Goal: Task Accomplishment & Management: Manage account settings

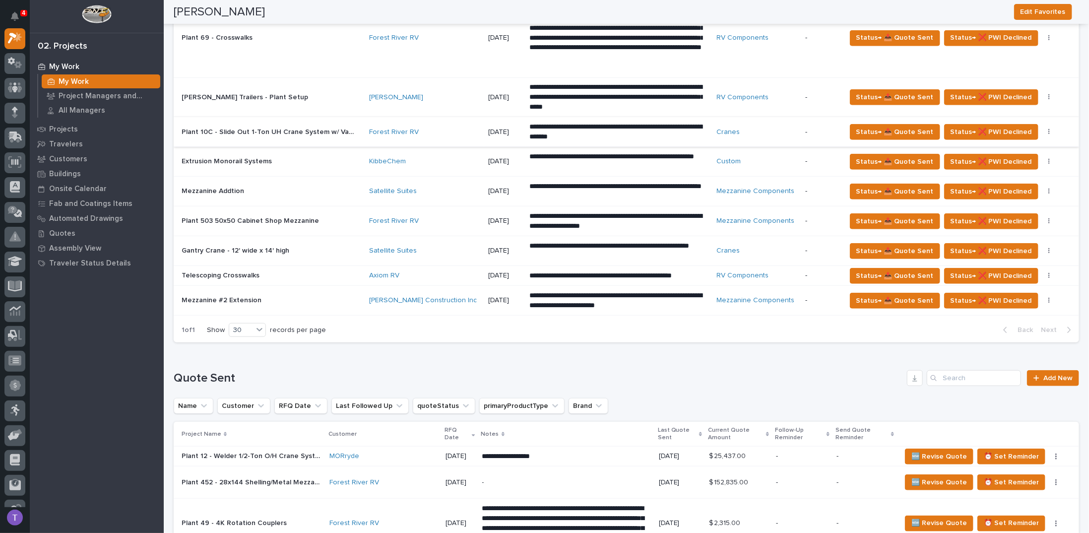
scroll to position [496, 0]
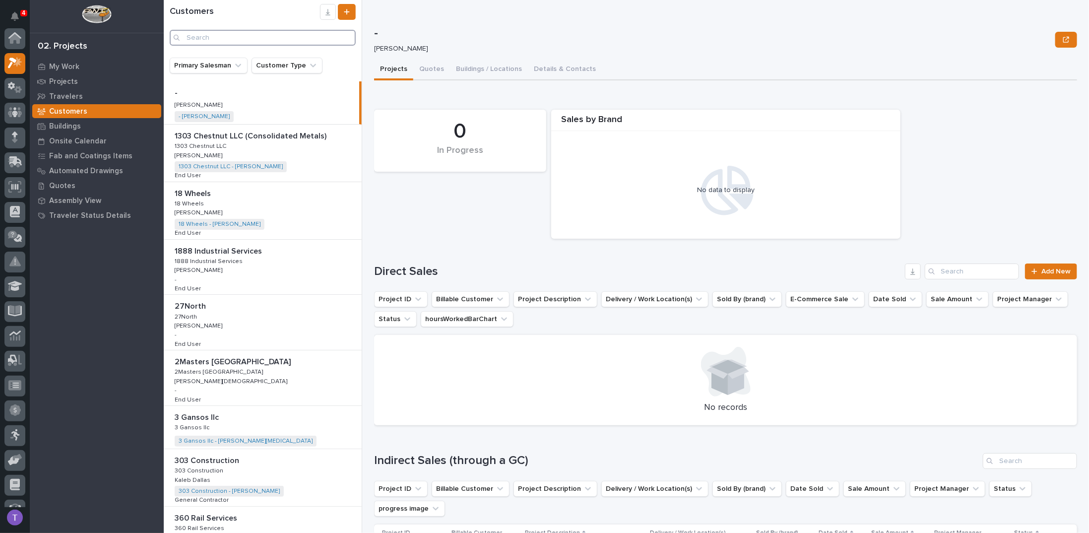
scroll to position [25, 0]
click at [261, 37] on input "Search" at bounding box center [263, 38] width 186 height 16
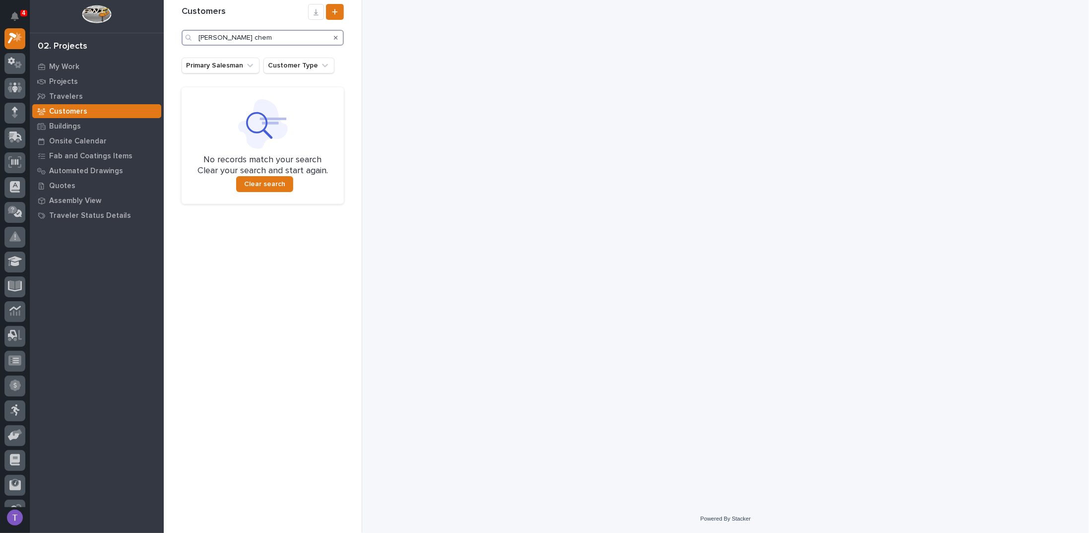
click at [261, 37] on input "[PERSON_NAME] chem" at bounding box center [263, 38] width 162 height 16
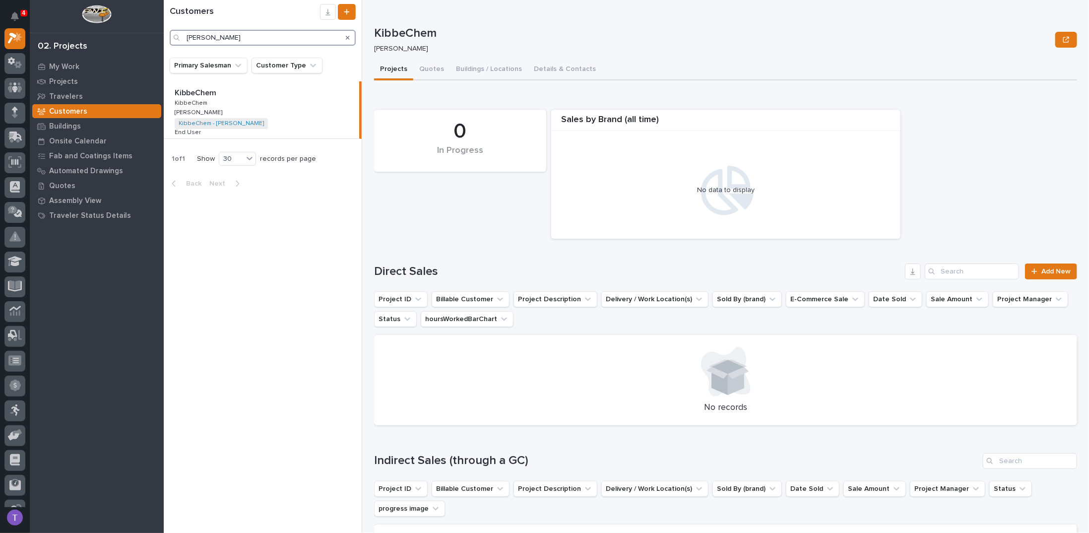
type input "[PERSON_NAME]"
click at [205, 91] on p "KibbeChem" at bounding box center [197, 91] width 44 height 11
click at [499, 67] on button "Buildings / Locations" at bounding box center [489, 70] width 78 height 21
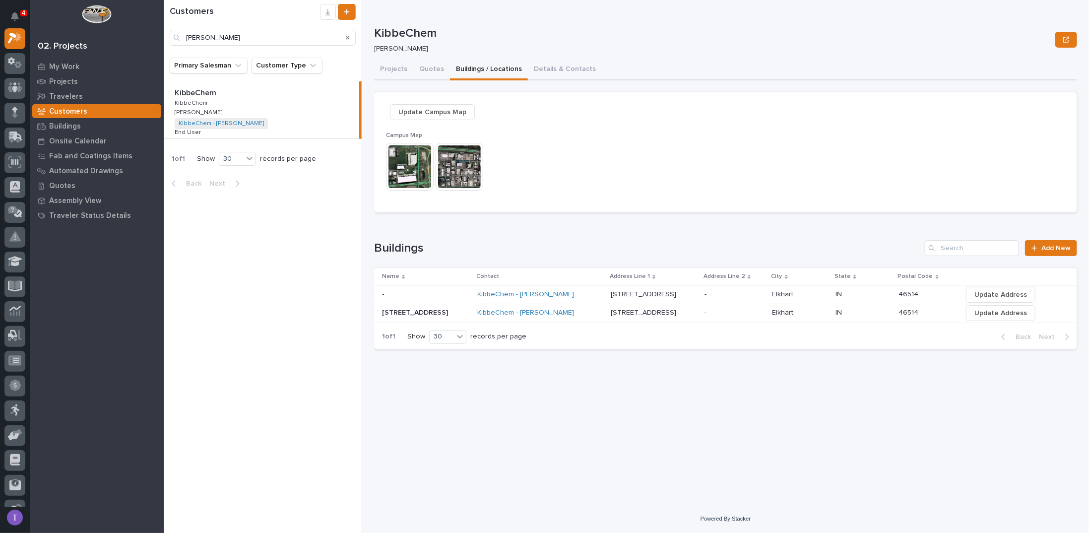
click at [405, 165] on img at bounding box center [410, 167] width 48 height 48
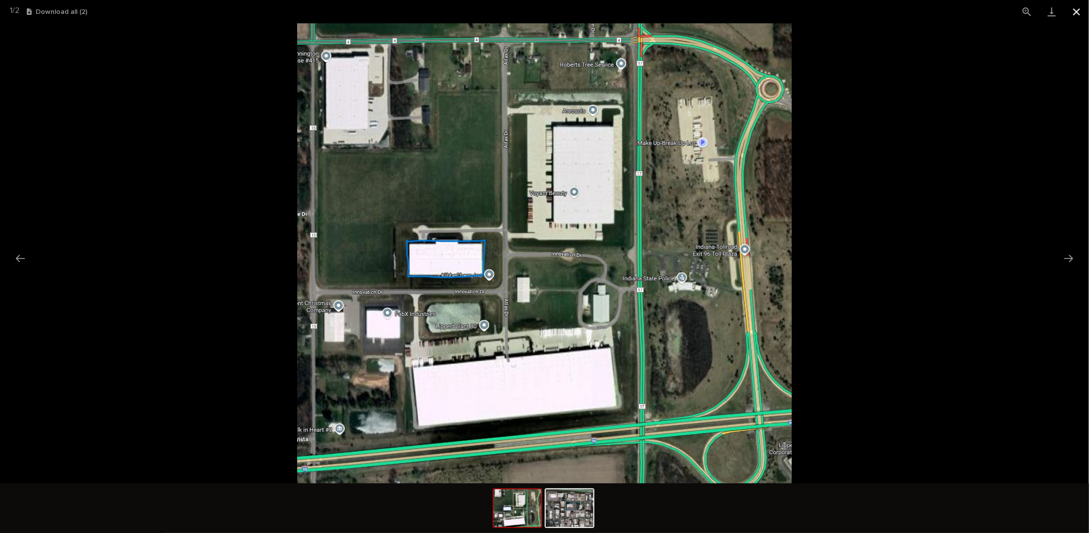
click at [1077, 9] on button "Close gallery" at bounding box center [1077, 11] width 25 height 23
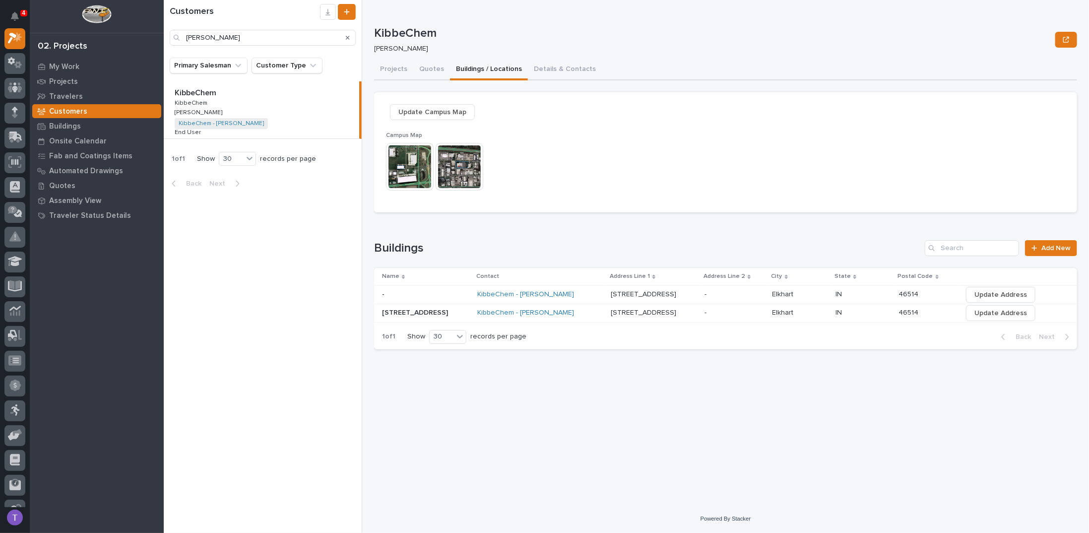
click at [456, 158] on img at bounding box center [460, 167] width 48 height 48
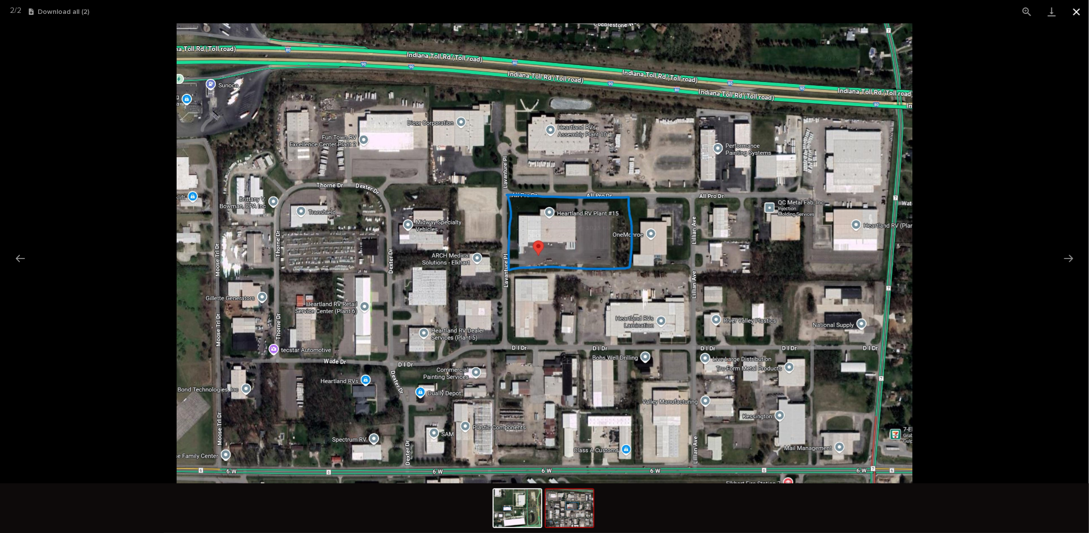
click at [1078, 8] on button "Close gallery" at bounding box center [1077, 11] width 25 height 23
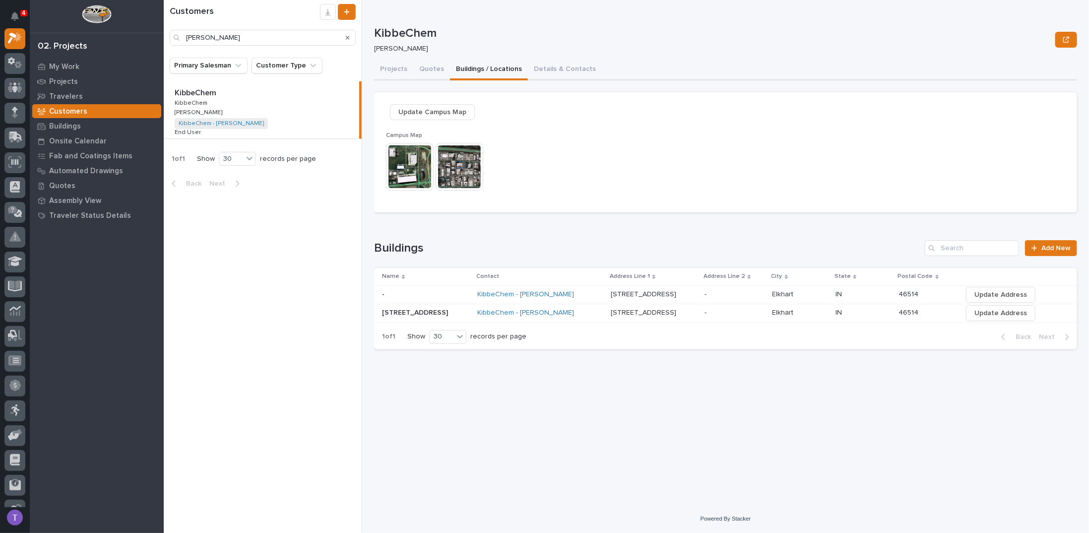
click at [467, 159] on img at bounding box center [460, 167] width 48 height 48
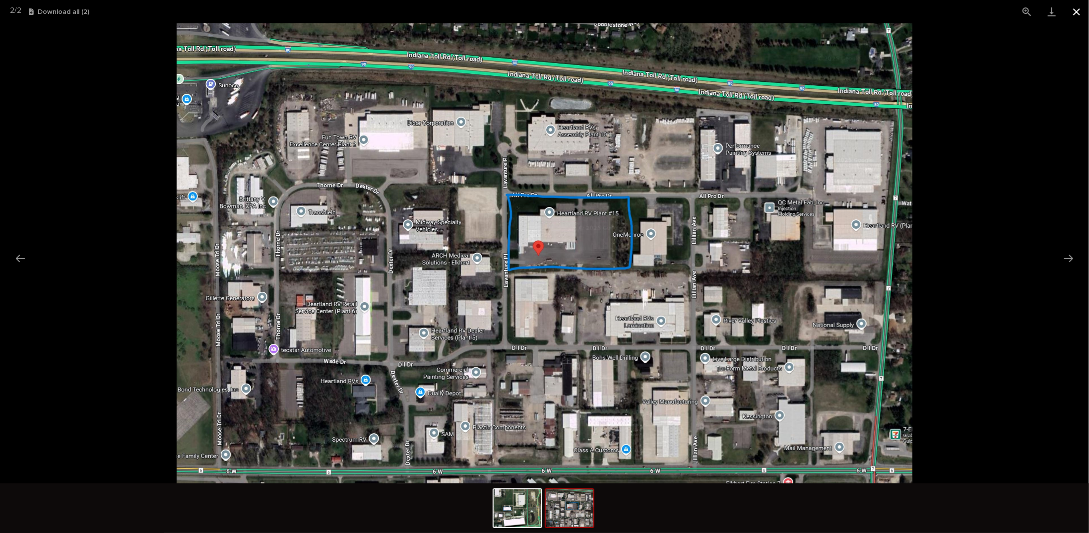
click at [1076, 9] on button "Close gallery" at bounding box center [1077, 11] width 25 height 23
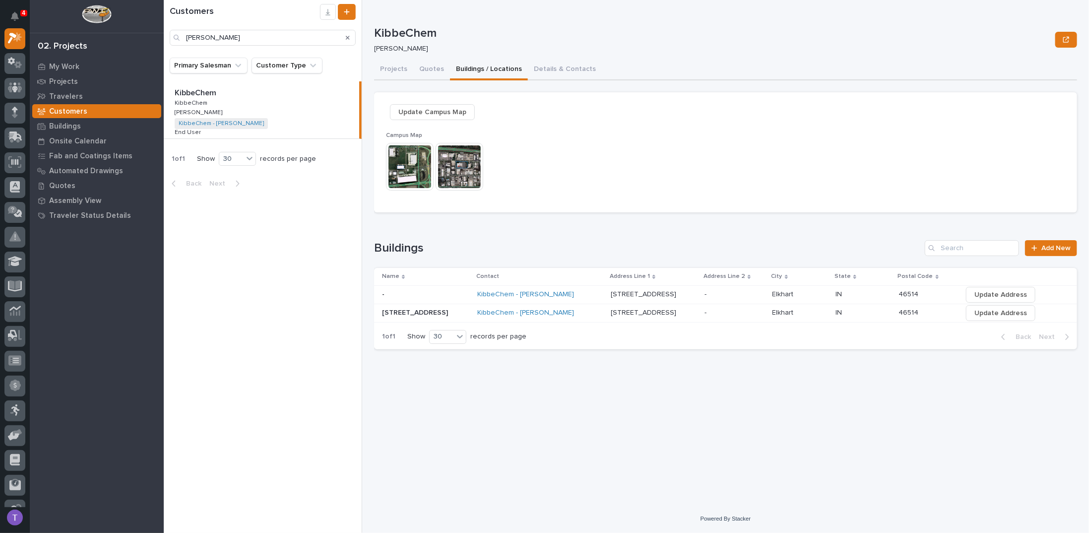
click at [426, 111] on span "Update Campus Map" at bounding box center [433, 112] width 68 height 12
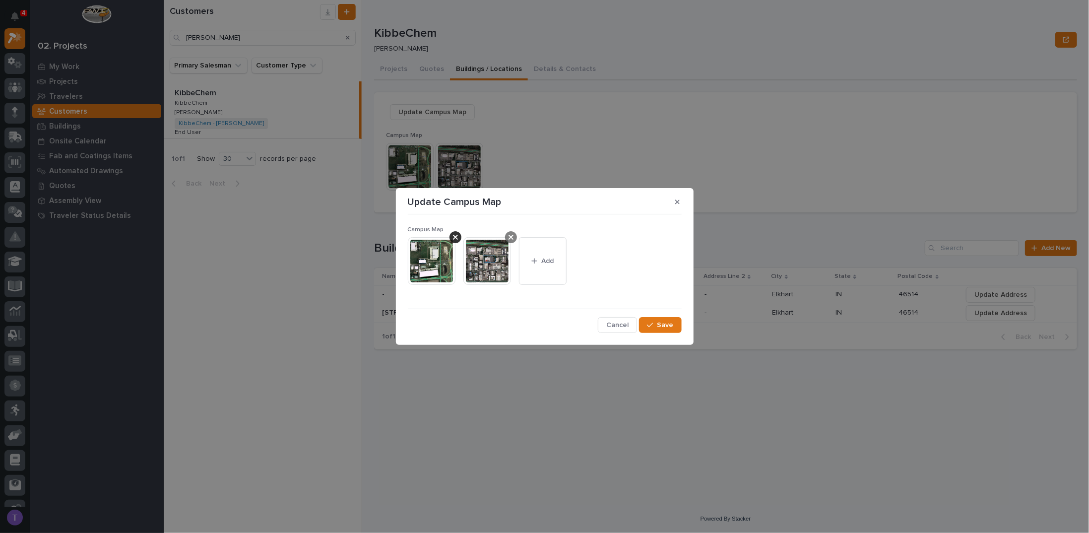
click at [510, 236] on icon at bounding box center [511, 237] width 5 height 5
click at [493, 260] on span "Add" at bounding box center [492, 261] width 12 height 9
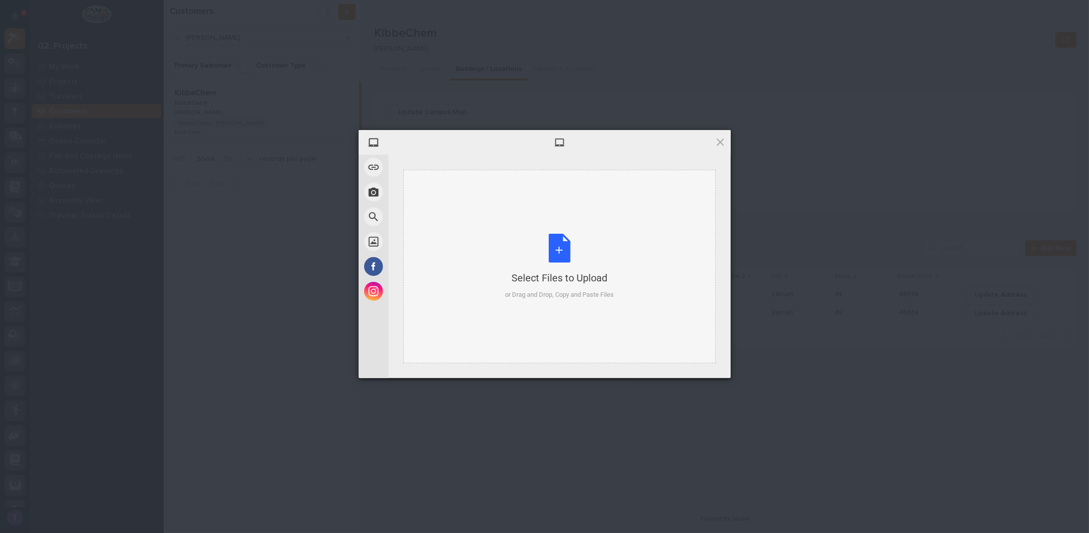
click at [557, 248] on div "Select Files to Upload or Drag and Drop, Copy and Paste Files" at bounding box center [559, 267] width 109 height 66
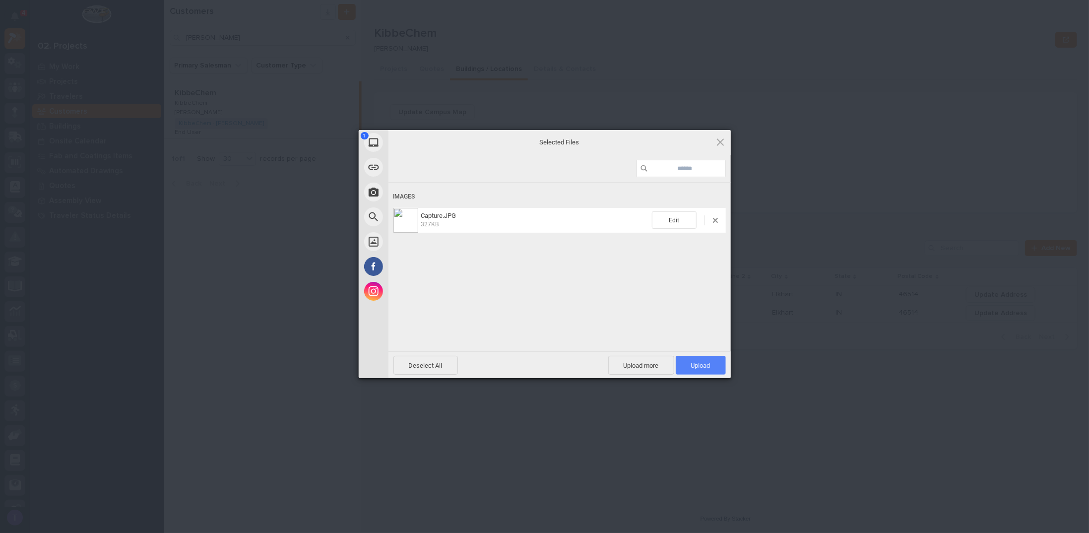
click at [701, 362] on span "Upload 1" at bounding box center [700, 365] width 19 height 7
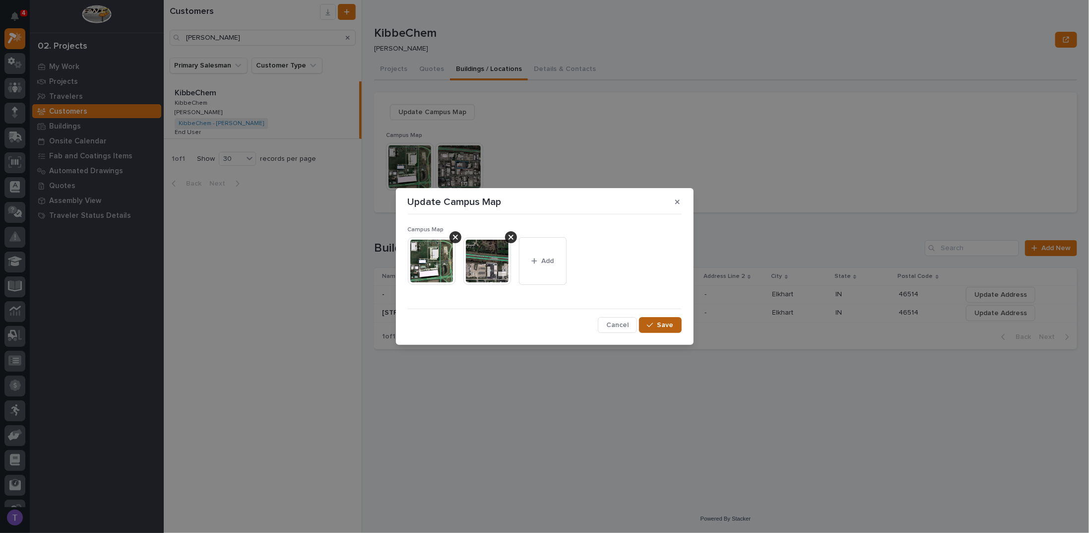
click at [658, 319] on button "Save" at bounding box center [660, 325] width 42 height 16
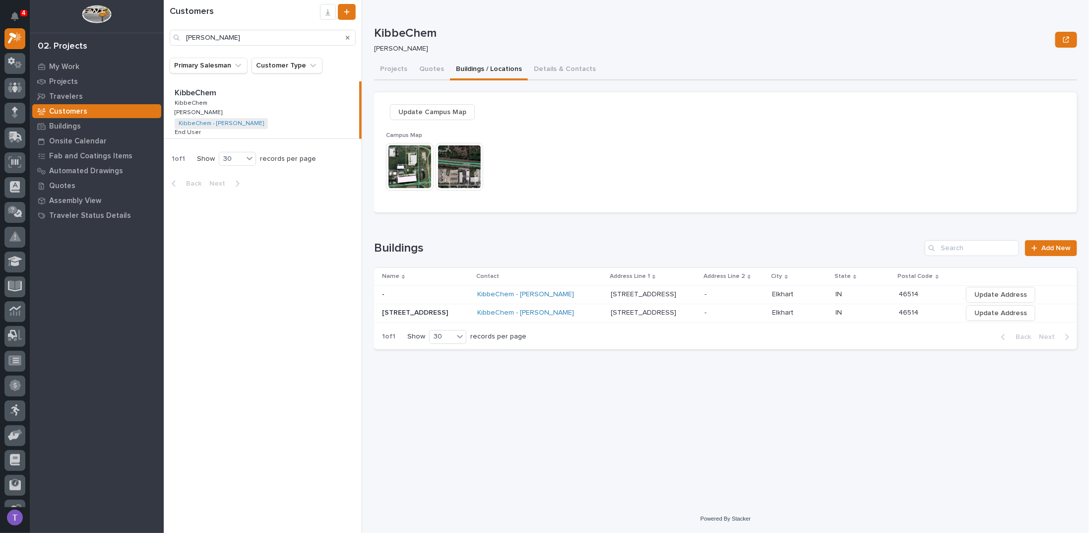
click at [348, 37] on icon "Search" at bounding box center [348, 38] width 4 height 4
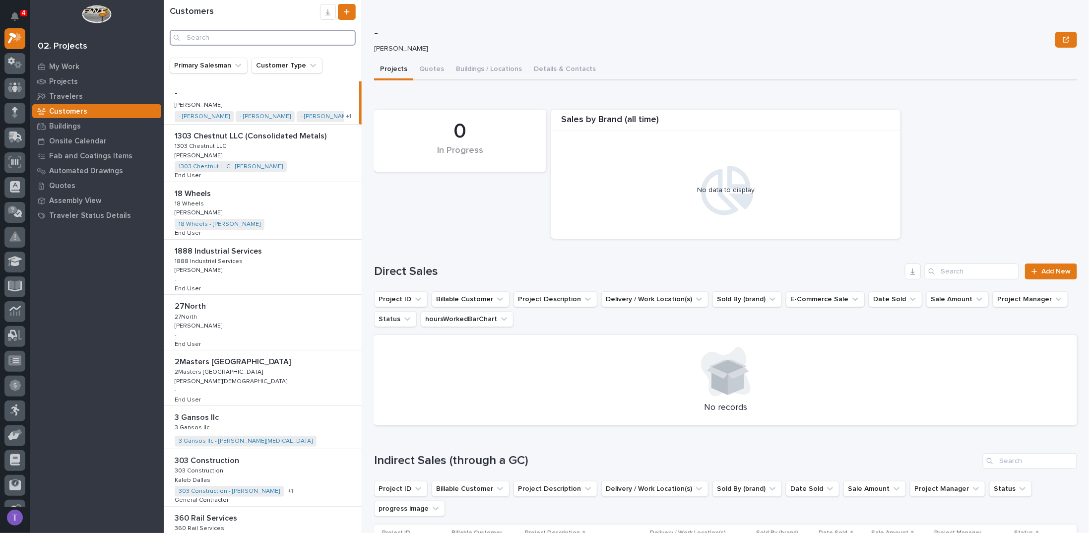
click at [267, 35] on input "Search" at bounding box center [263, 38] width 186 height 16
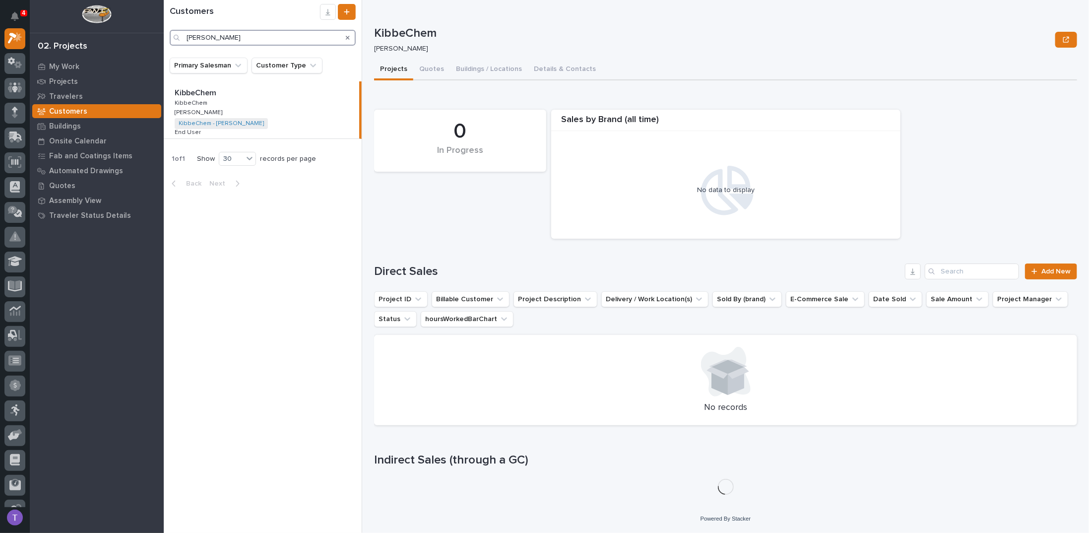
type input "[PERSON_NAME]"
click at [198, 102] on p "KibbeChem" at bounding box center [192, 102] width 35 height 9
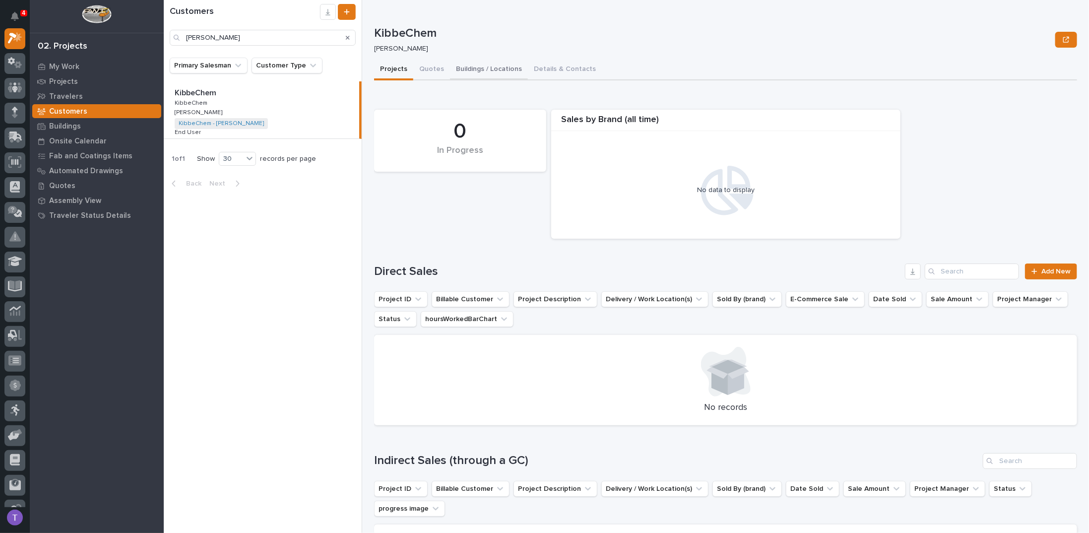
click at [491, 66] on button "Buildings / Locations" at bounding box center [489, 70] width 78 height 21
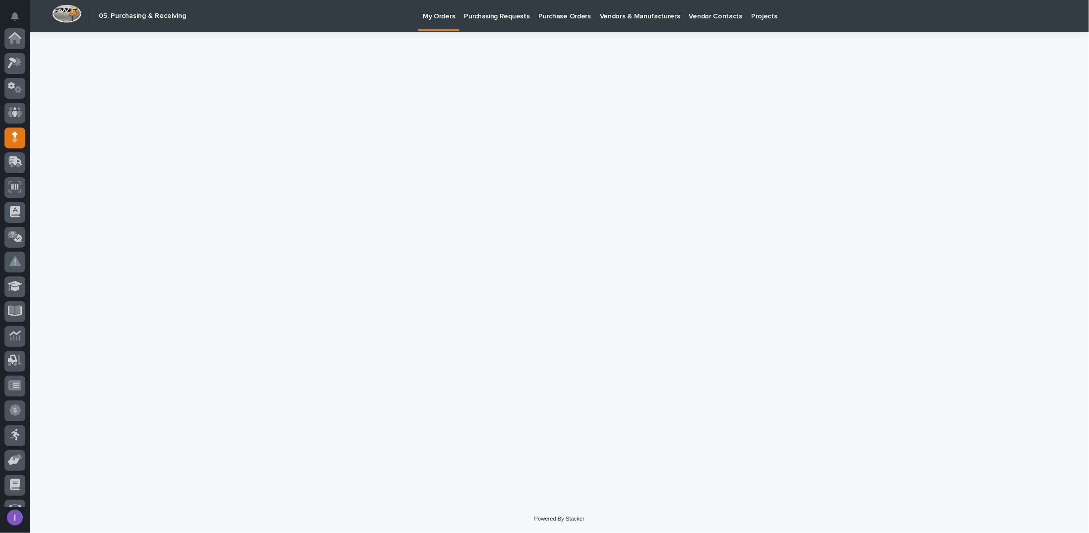
scroll to position [91, 0]
